Goal: Task Accomplishment & Management: Check status

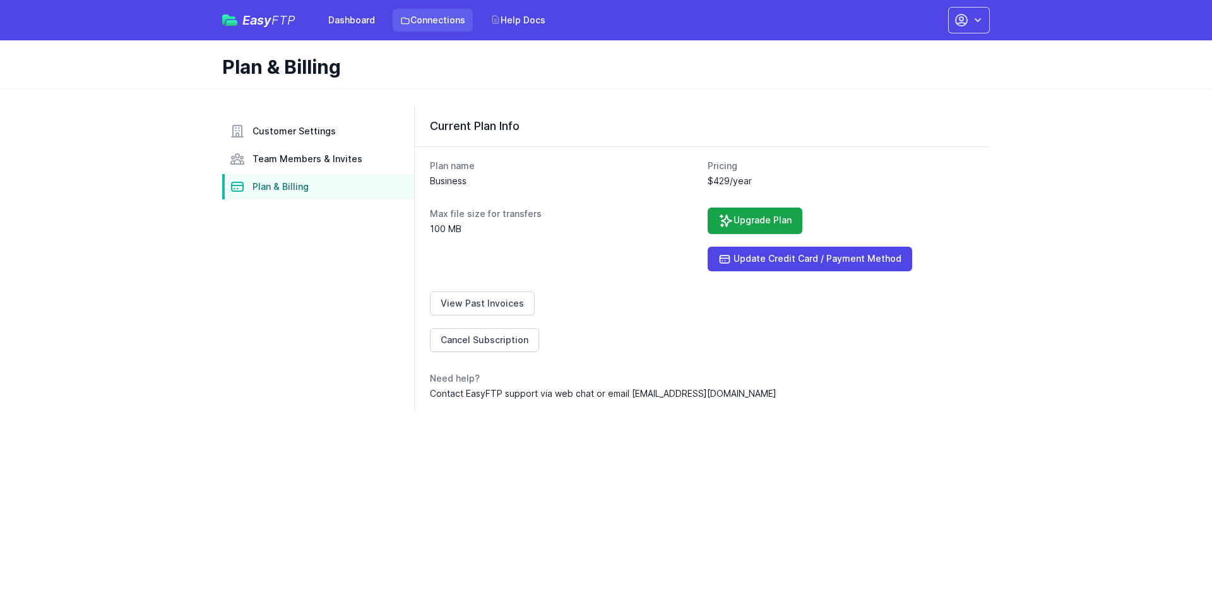
click at [430, 27] on link "Connections" at bounding box center [433, 20] width 80 height 23
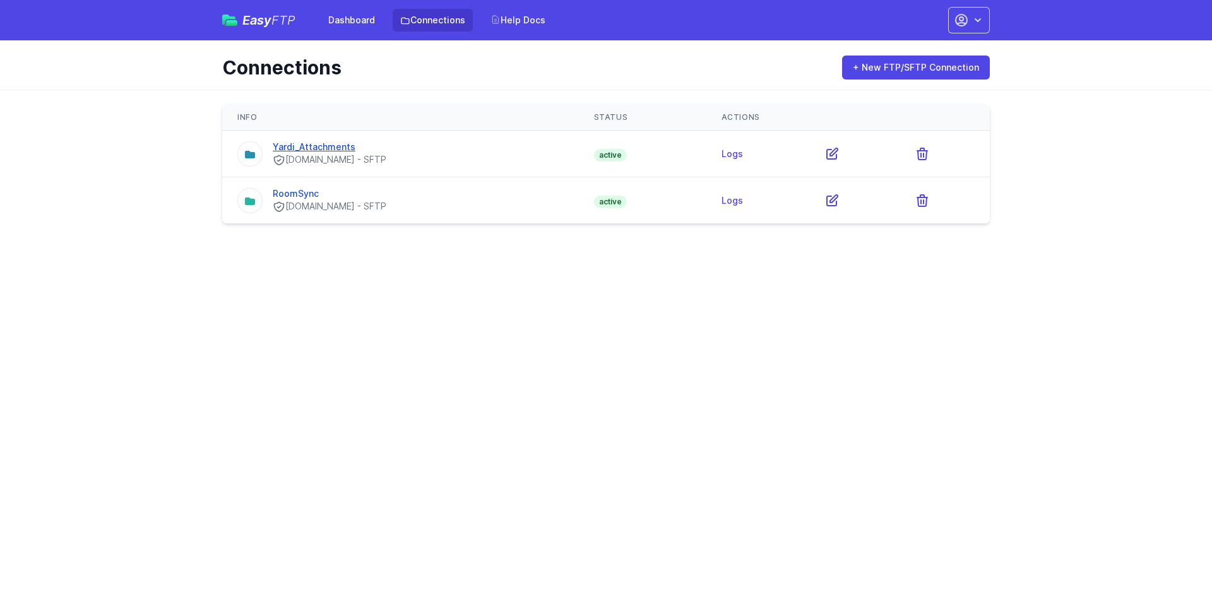
click at [322, 148] on link "Yardi_Attachments" at bounding box center [314, 146] width 83 height 11
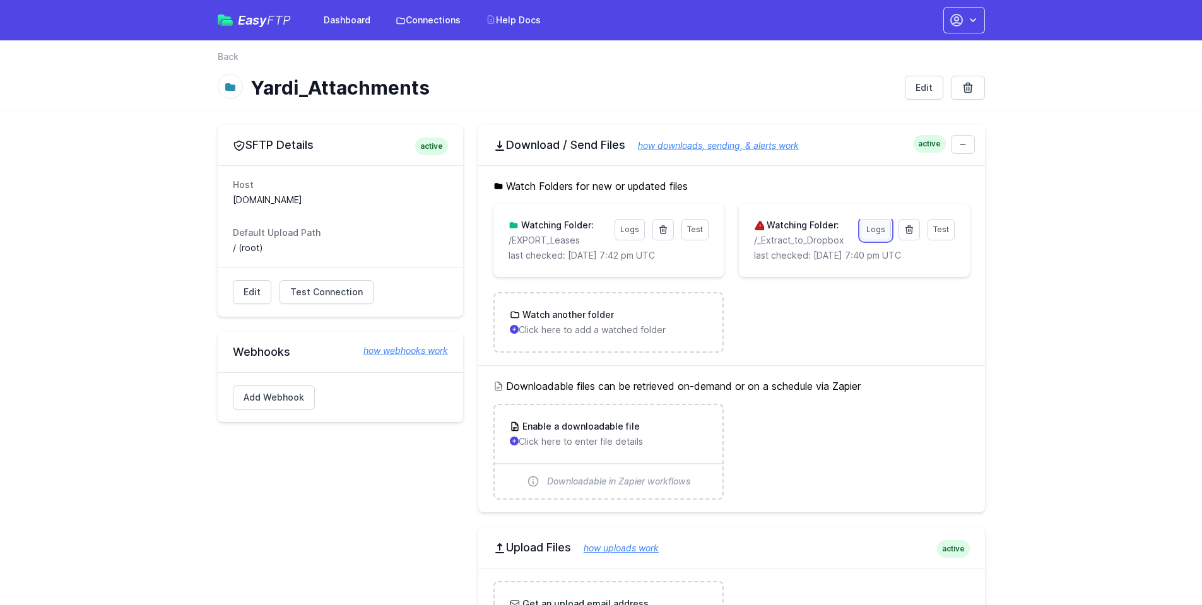
click at [875, 227] on link "Logs" at bounding box center [876, 229] width 30 height 21
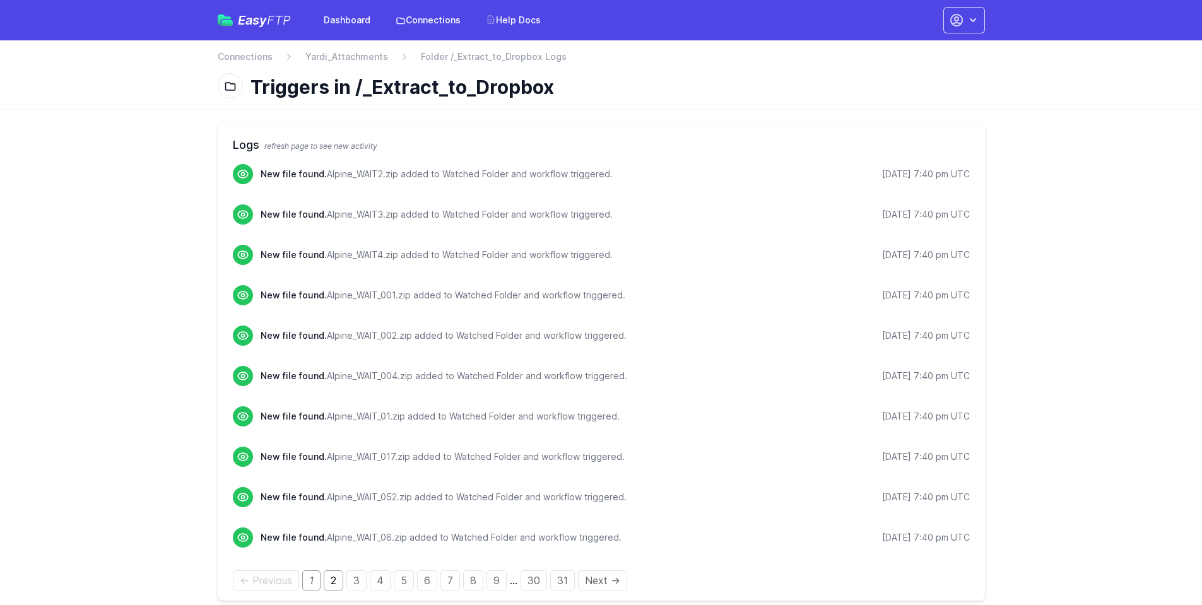
click at [329, 579] on link "2" at bounding box center [334, 580] width 20 height 20
click at [364, 586] on link "3" at bounding box center [357, 580] width 20 height 20
click at [387, 586] on link "4" at bounding box center [380, 580] width 21 height 20
click at [396, 583] on link "5" at bounding box center [403, 580] width 20 height 20
click at [417, 579] on link "6" at bounding box center [427, 580] width 20 height 20
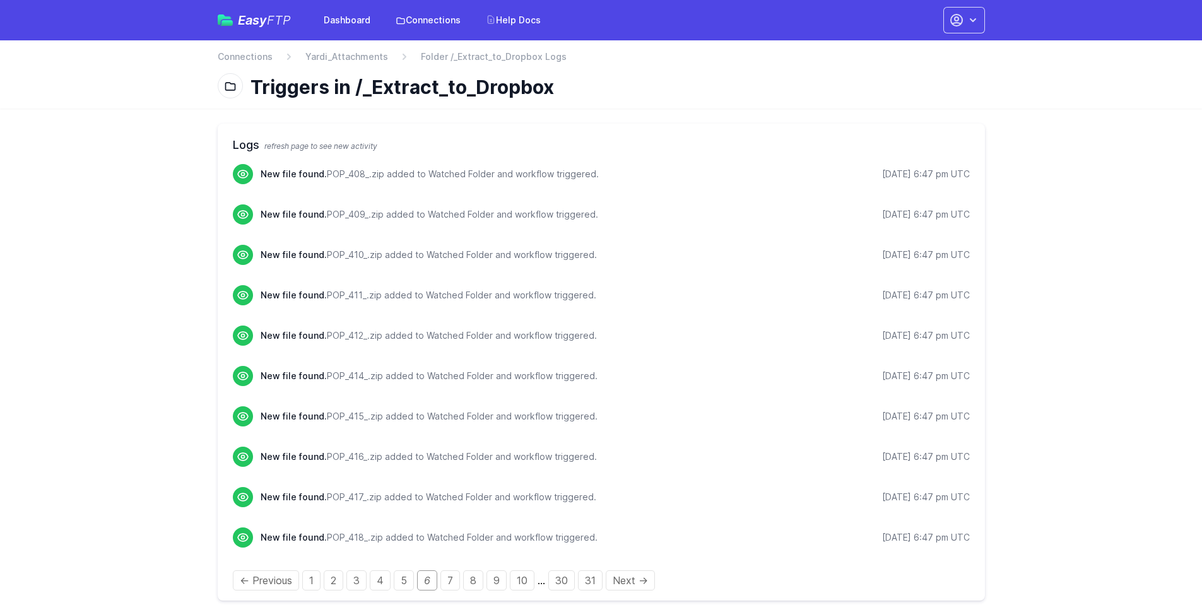
click at [459, 579] on div "← Previous 1 2 3 4 5 6 7 8 9 10 … 30 31 Next →" at bounding box center [601, 580] width 737 height 15
click at [452, 582] on link "7" at bounding box center [450, 580] width 20 height 20
click at [471, 591] on div "Logs refresh page to see new activity New file found. POP_419_.zip added to Wat…" at bounding box center [601, 362] width 767 height 477
click at [471, 581] on link "8" at bounding box center [473, 580] width 20 height 20
click at [251, 582] on link "← Previous" at bounding box center [266, 580] width 66 height 20
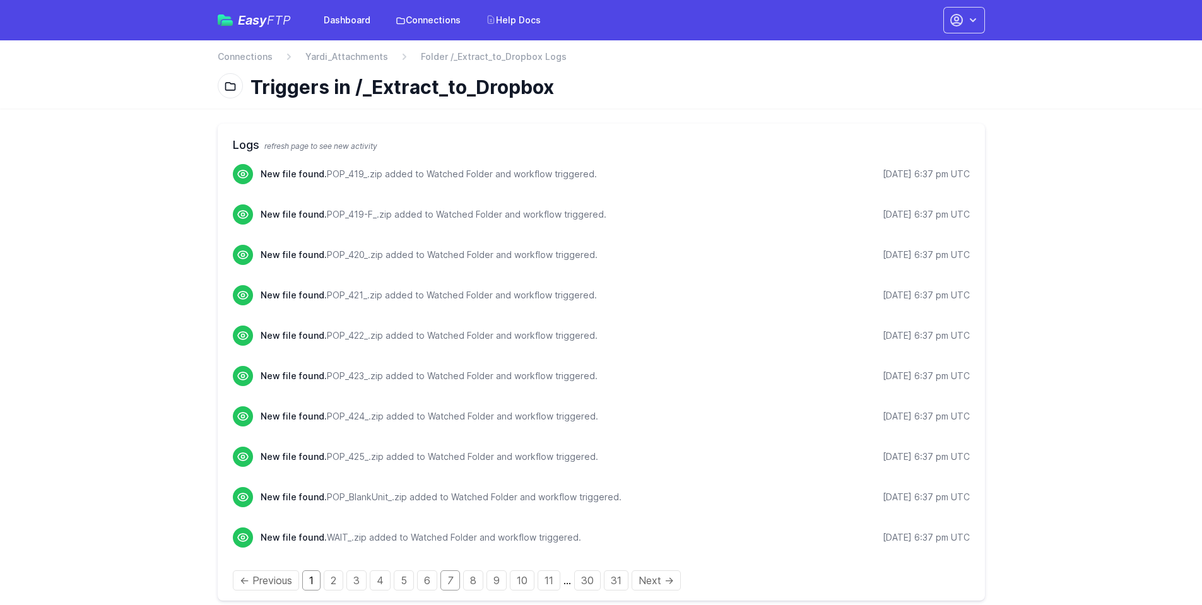
click at [319, 574] on link "1" at bounding box center [311, 580] width 18 height 20
click at [335, 593] on div "Logs refresh page to see new activity New file found. Alpine_WAIT2.zip added to…" at bounding box center [601, 362] width 767 height 477
click at [340, 586] on link "2" at bounding box center [334, 580] width 20 height 20
click at [352, 583] on link "3" at bounding box center [357, 580] width 20 height 20
click at [332, 584] on link "2" at bounding box center [334, 580] width 20 height 20
